Goal: Communication & Community: Answer question/provide support

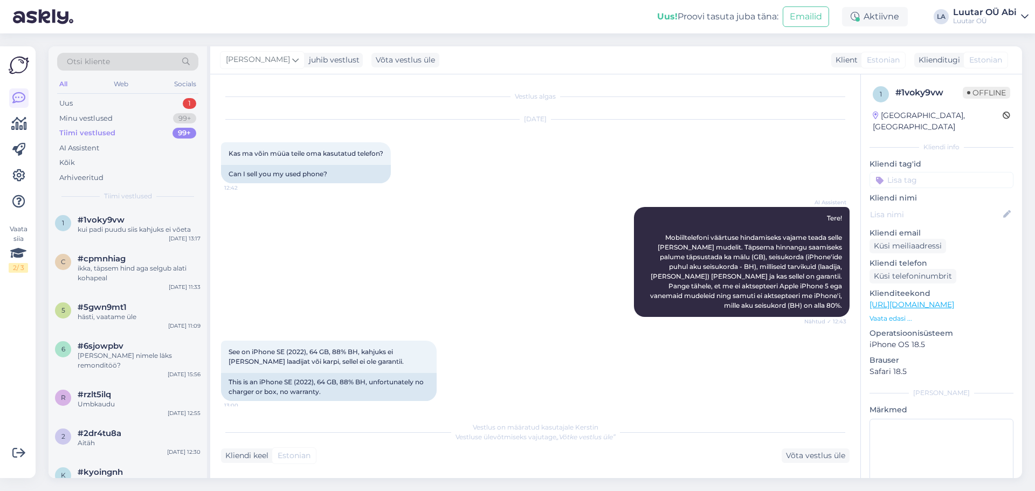
scroll to position [721, 0]
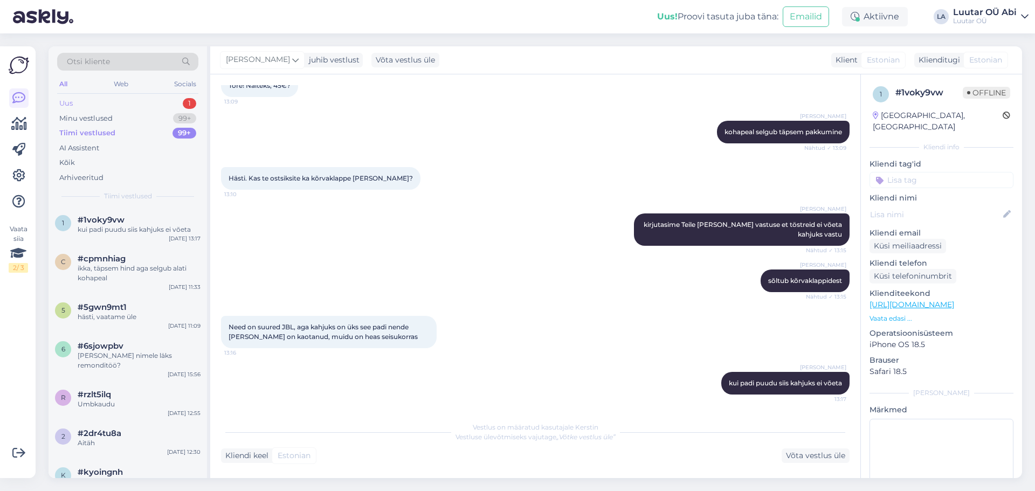
click at [104, 102] on div "Uus 1" at bounding box center [127, 103] width 141 height 15
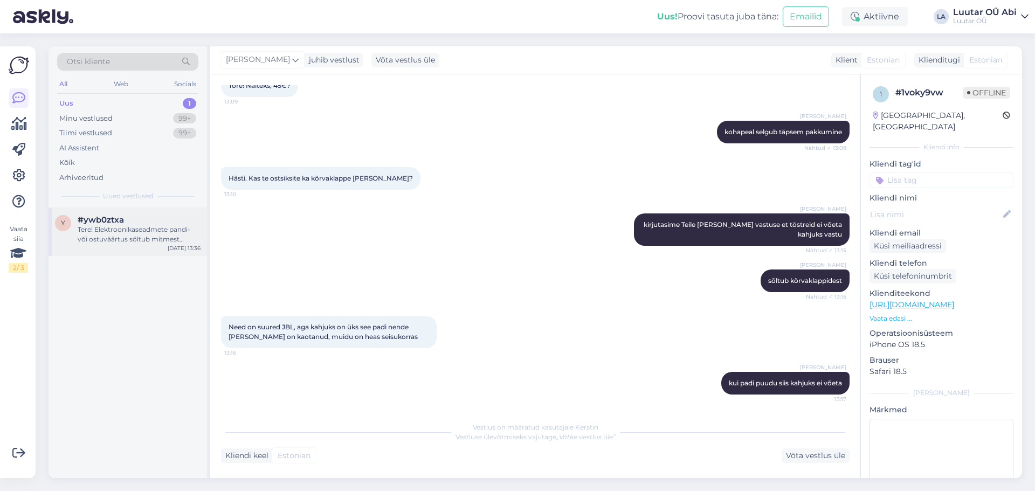
click at [109, 236] on div "Tere! Elektroonikaseadmete pandi- või ostuväärtus sõltub mitmest tegurist, seal…" at bounding box center [139, 234] width 123 height 19
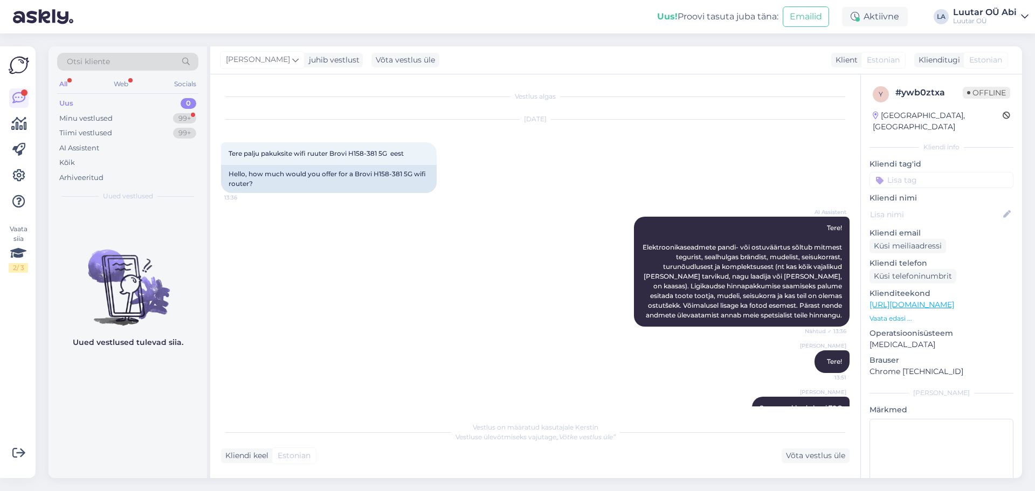
scroll to position [25, 0]
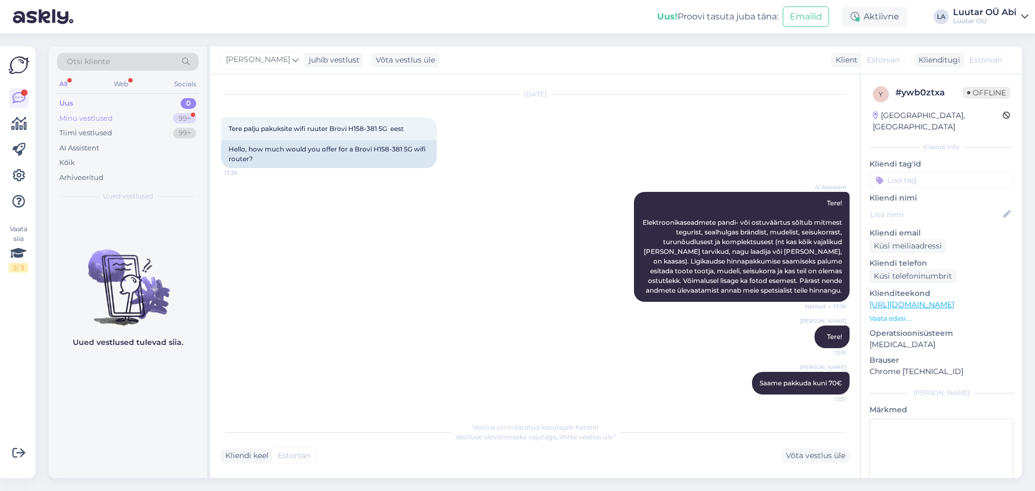
click at [112, 116] on div "Minu vestlused" at bounding box center [85, 118] width 53 height 11
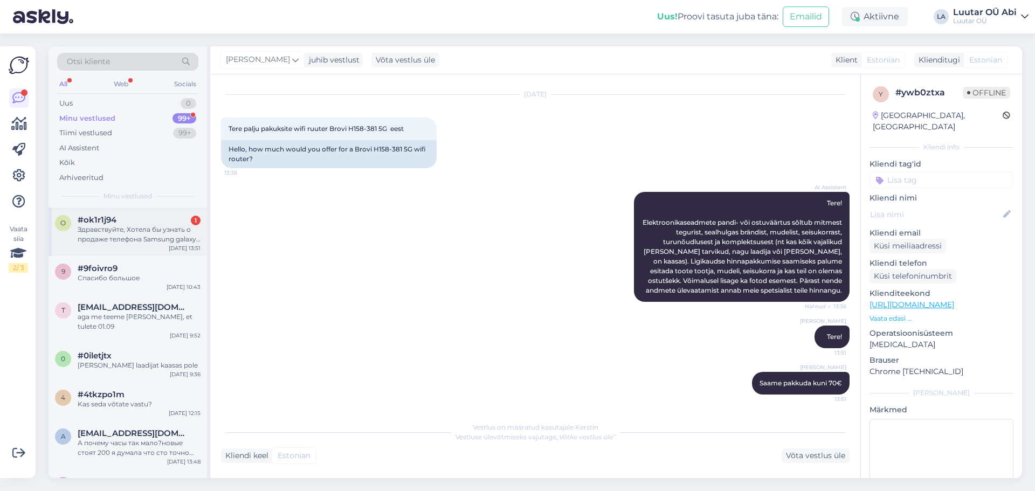
click at [132, 229] on div "Здравствуйте, Хотела бы узнать о продаже телефона Samsung galaxy s25 ultra 512G…" at bounding box center [139, 234] width 123 height 19
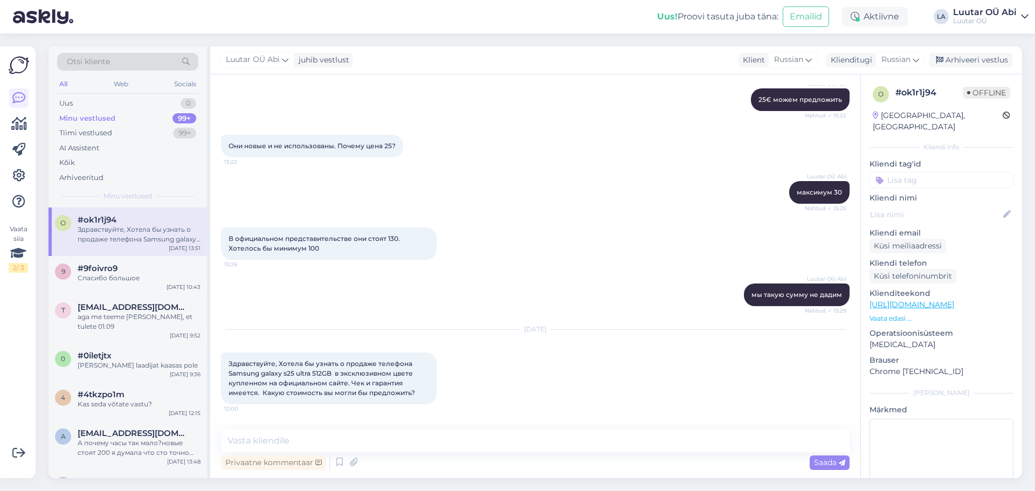
scroll to position [551, 0]
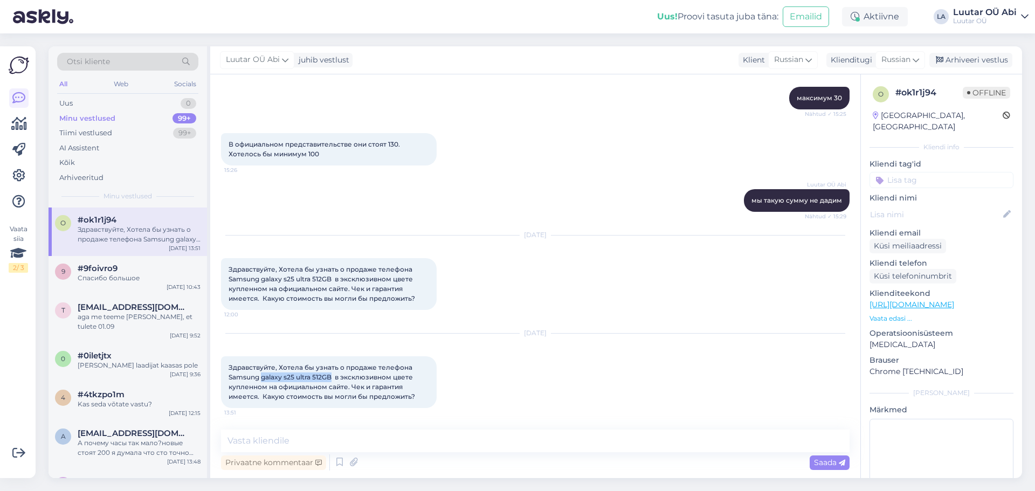
drag, startPoint x: 262, startPoint y: 377, endPoint x: 333, endPoint y: 380, distance: 70.1
click at [333, 380] on span "Здравствуйте, Хотела бы узнать о продаже телефона Samsung galaxy s25 ultra 512G…" at bounding box center [322, 381] width 186 height 37
copy span "galaxy s25 ultra 512GB"
click at [316, 377] on span "Здравствуйте, Хотела бы узнать о продаже телефона Samsung galaxy s25 ultra 512G…" at bounding box center [322, 381] width 186 height 37
click at [373, 450] on textarea at bounding box center [535, 441] width 628 height 23
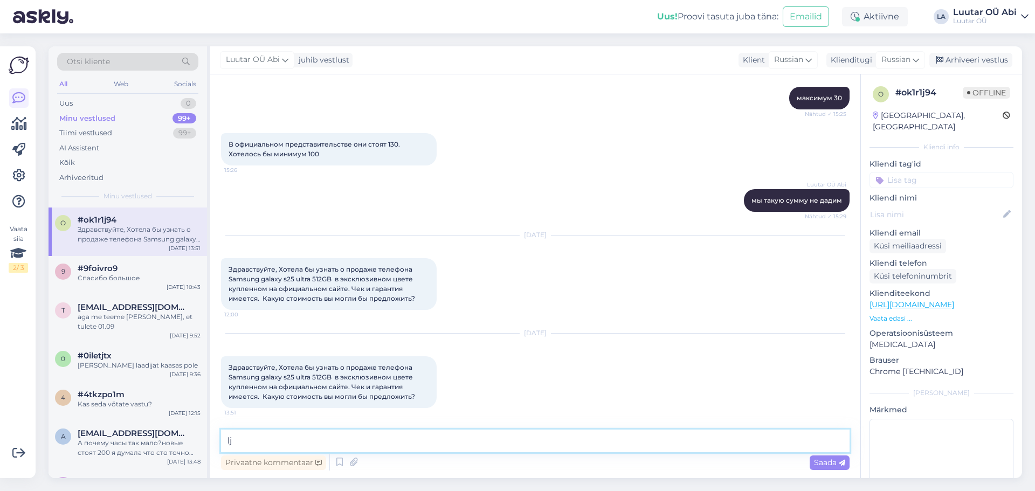
type textarea "l"
type textarea "до 420 можем предложить"
